Goal: Task Accomplishment & Management: Use online tool/utility

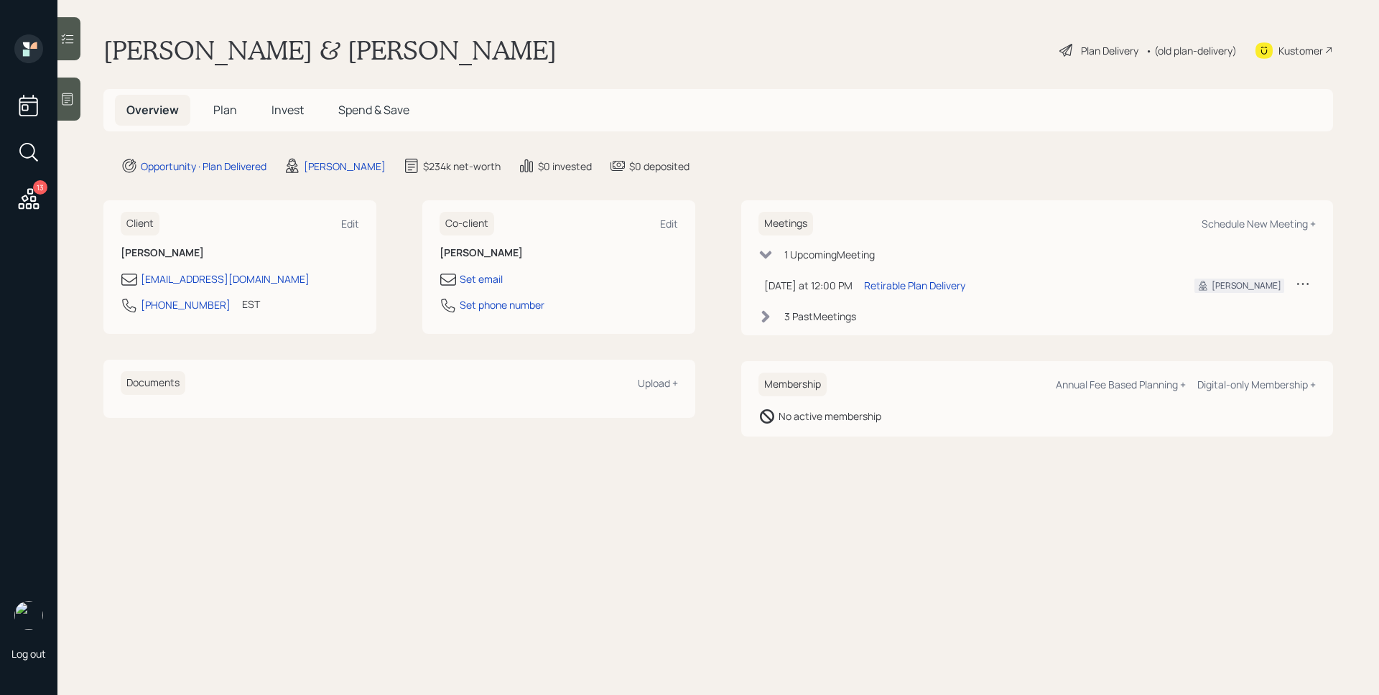
click at [227, 110] on span "Plan" at bounding box center [225, 110] width 24 height 16
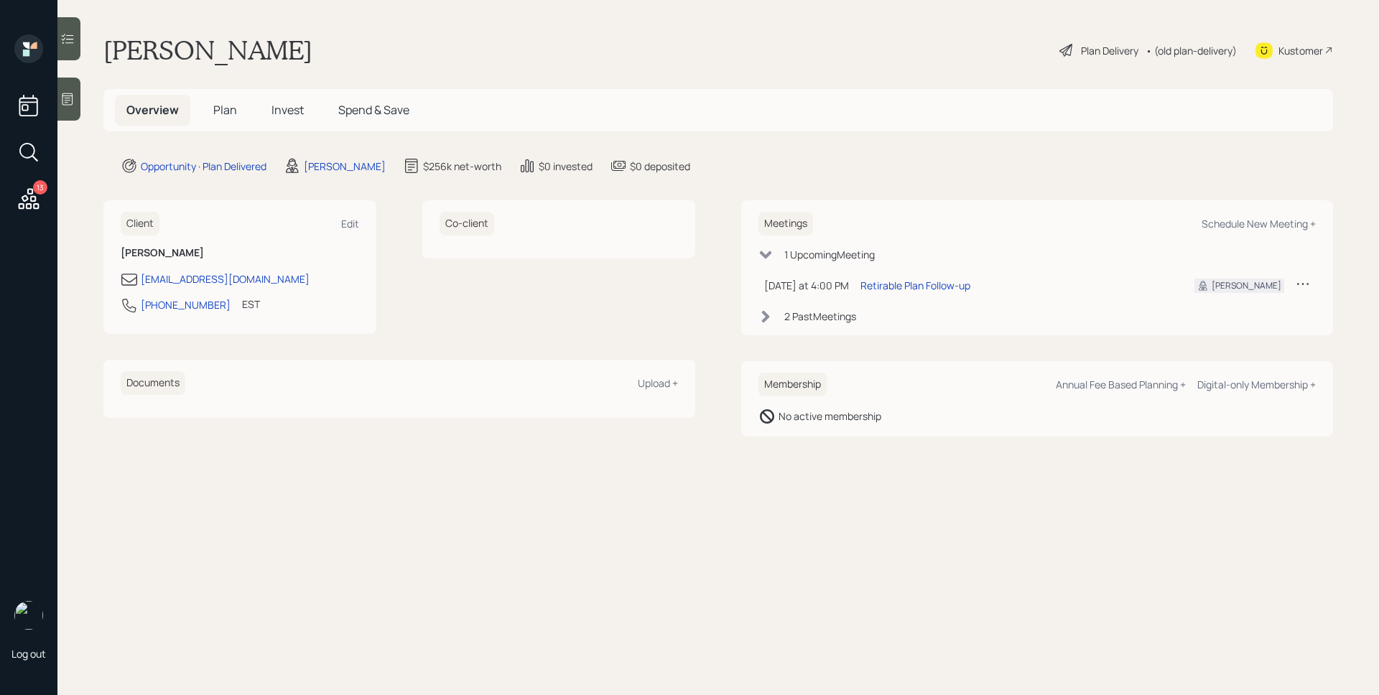
click at [233, 110] on span "Plan" at bounding box center [225, 110] width 24 height 16
